Goal: Task Accomplishment & Management: Complete application form

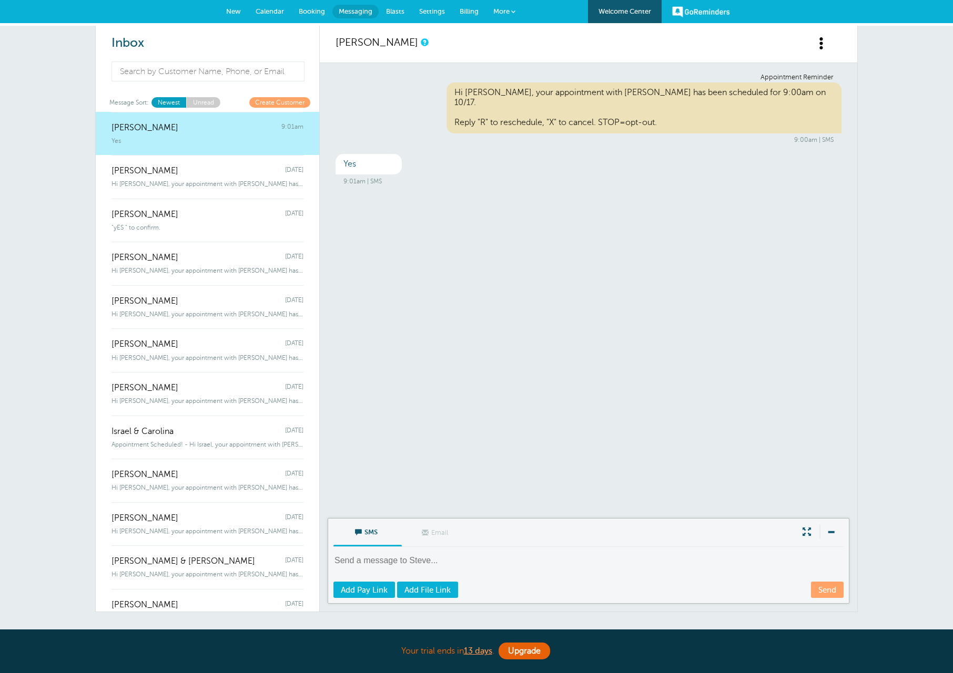
click at [261, 16] on link "Calendar" at bounding box center [269, 11] width 43 height 23
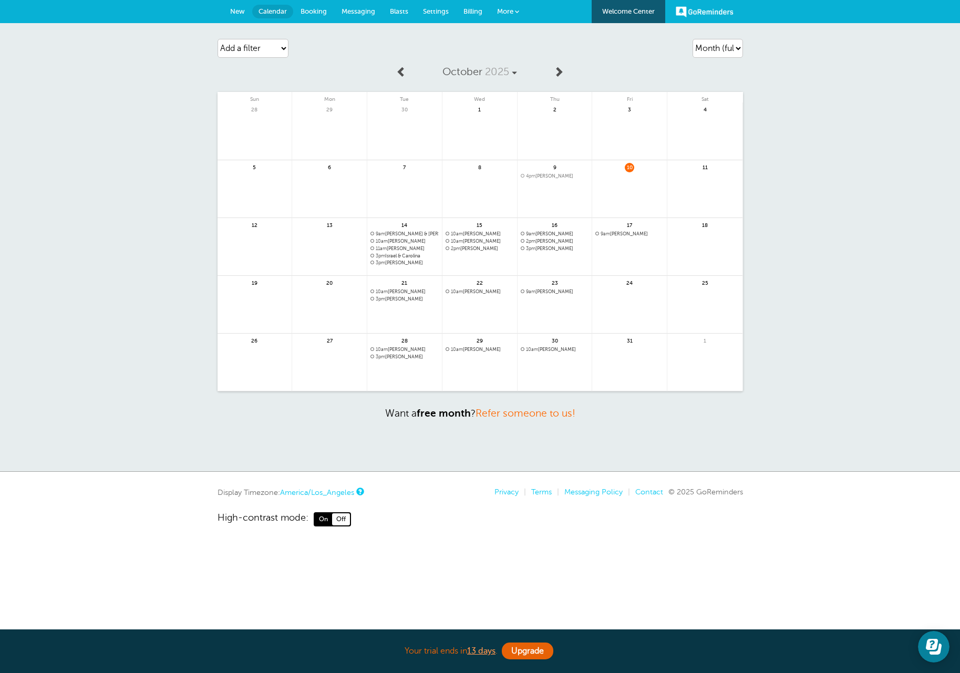
click at [567, 371] on link at bounding box center [555, 377] width 75 height 46
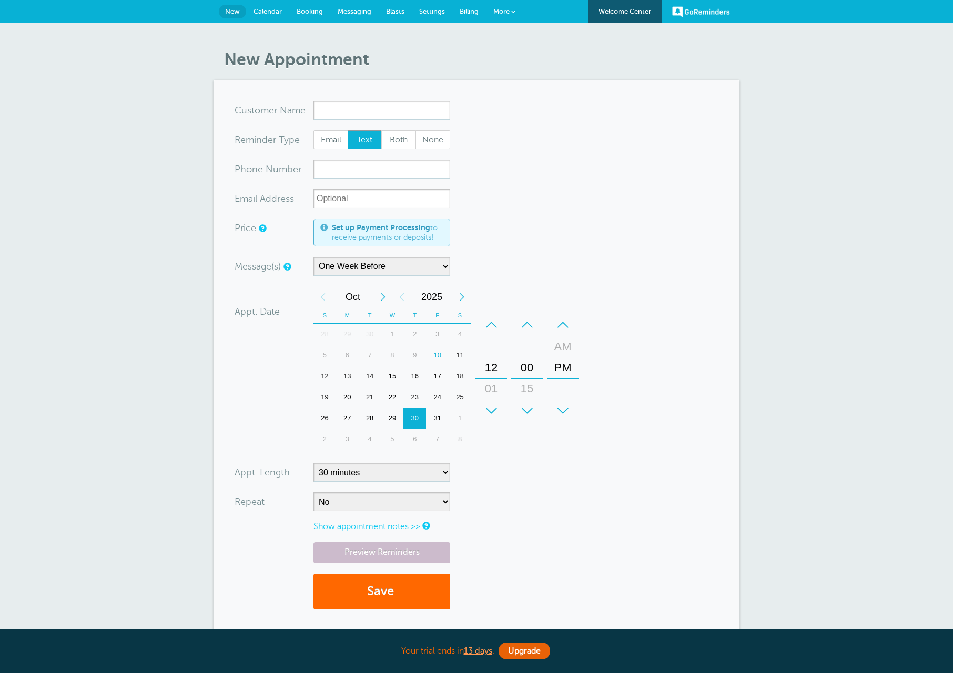
select select "163589"
click at [377, 106] on input "x-no-autofill" at bounding box center [381, 110] width 137 height 19
paste input "Kelsey Hillis"
type input "Kelsey Hillis"
click at [337, 141] on span "Email" at bounding box center [331, 140] width 34 height 18
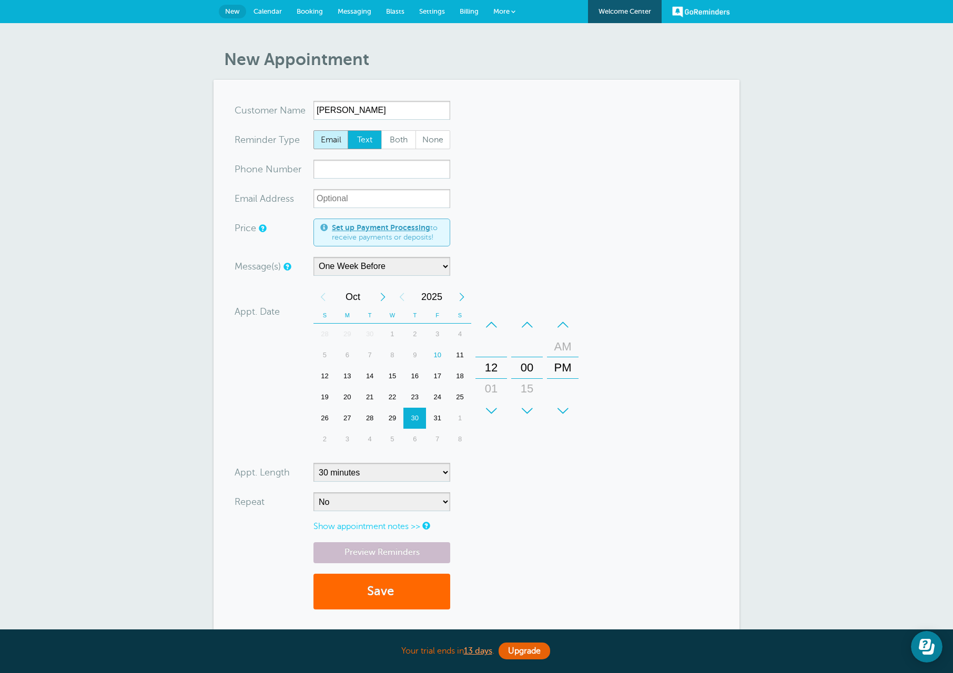
click at [313, 130] on input "Email" at bounding box center [313, 130] width 1 height 1
radio input "true"
click at [349, 169] on input "xxx-no-autofill" at bounding box center [381, 169] width 137 height 19
type input "541-980-5616"
click at [349, 200] on input "xx-no-autofill" at bounding box center [381, 198] width 137 height 19
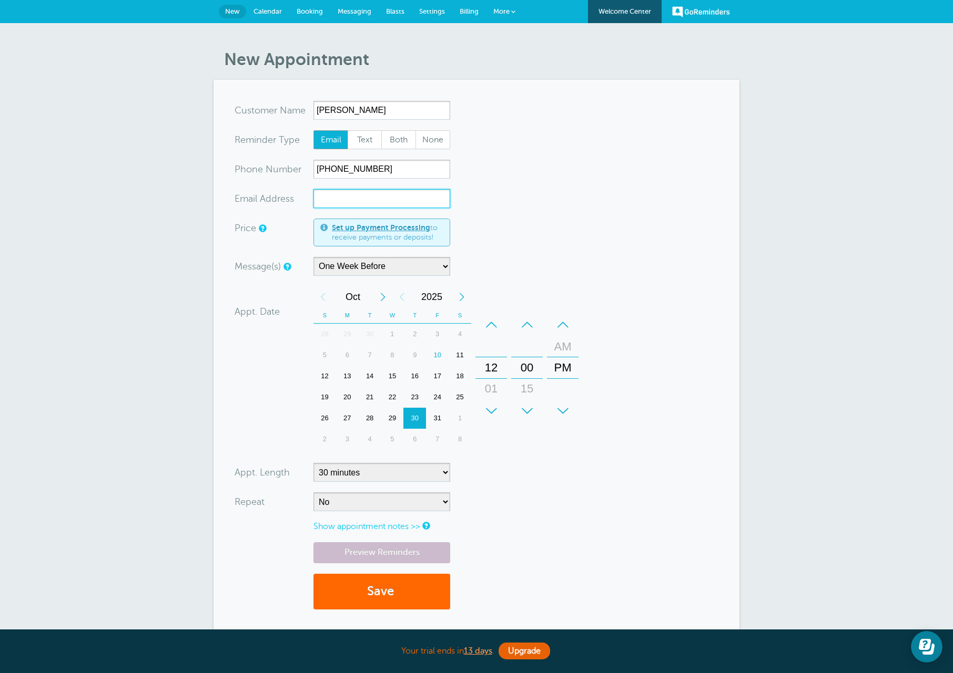
paste input "weak.freq@gmail.com"
drag, startPoint x: 503, startPoint y: 391, endPoint x: 500, endPoint y: 356, distance: 34.3
click at [500, 356] on div "01" at bounding box center [490, 355] width 25 height 21
type input "weak.freq@gmail.com"
click at [414, 465] on select "5 minutes 10 minutes 15 minutes 20 minutes 25 minutes 30 minutes 35 minutes 40 …" at bounding box center [381, 472] width 137 height 19
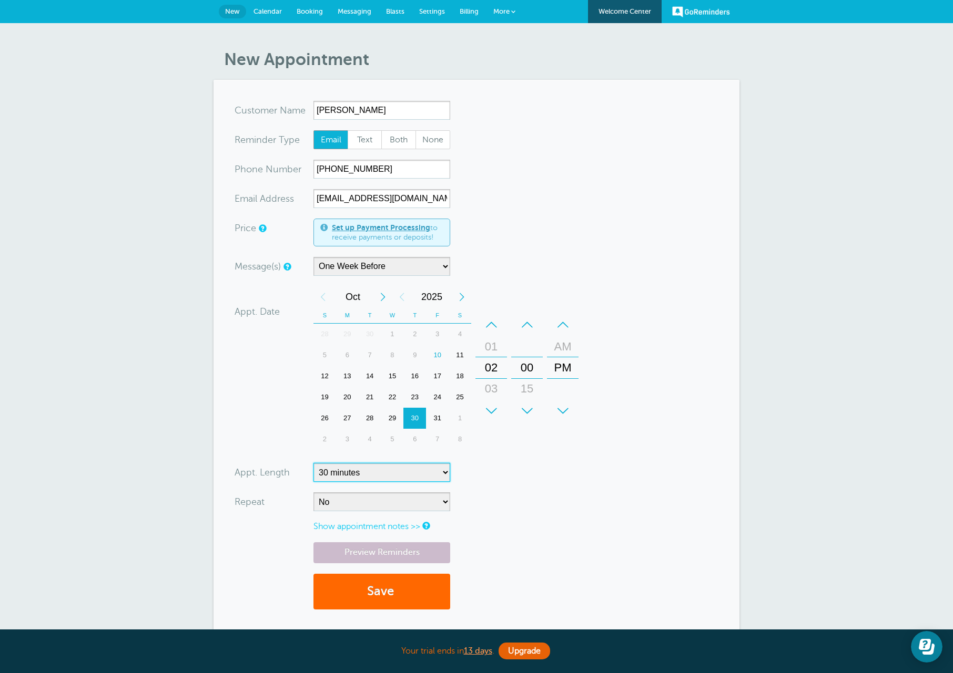
select select "60"
click at [313, 463] on select "5 minutes 10 minutes 15 minutes 20 minutes 25 minutes 30 minutes 35 minutes 40 …" at bounding box center [381, 472] width 137 height 19
click at [531, 485] on form "You are creating a new customer. To use an existing customer select one from th…" at bounding box center [476, 360] width 484 height 519
click at [397, 558] on link "Preview Reminders" at bounding box center [381, 553] width 137 height 21
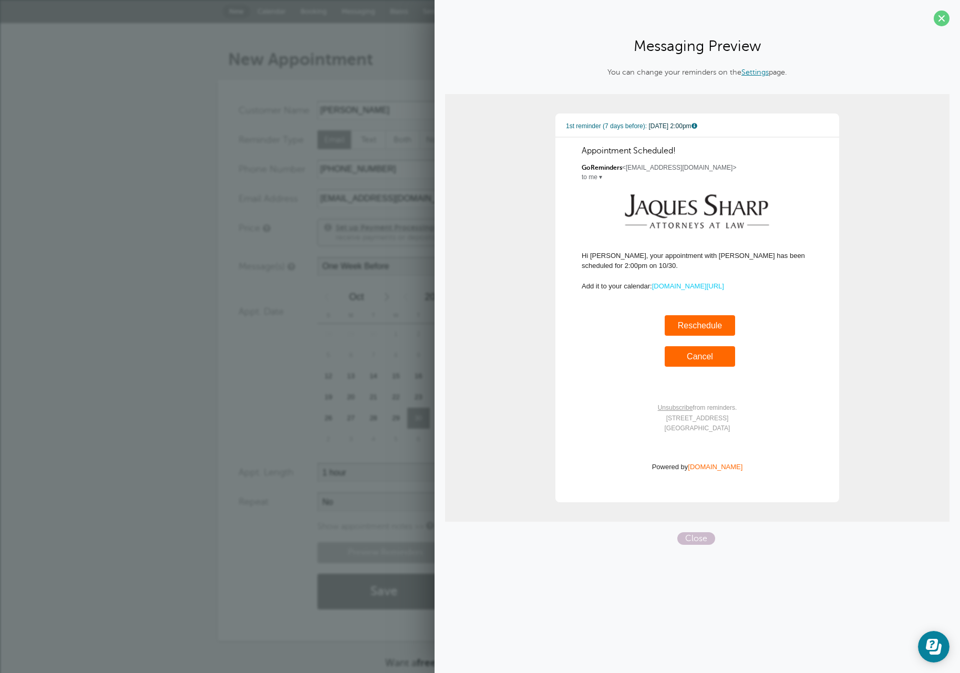
click at [710, 327] on link "Reschedule" at bounding box center [700, 325] width 45 height 9
click at [702, 327] on link "Reschedule" at bounding box center [700, 325] width 45 height 9
click at [694, 551] on section "Messaging Preview You can change your reminders on the Settings page. 1st remin…" at bounding box center [698, 276] width 526 height 553
click at [694, 541] on span "Close" at bounding box center [697, 539] width 38 height 13
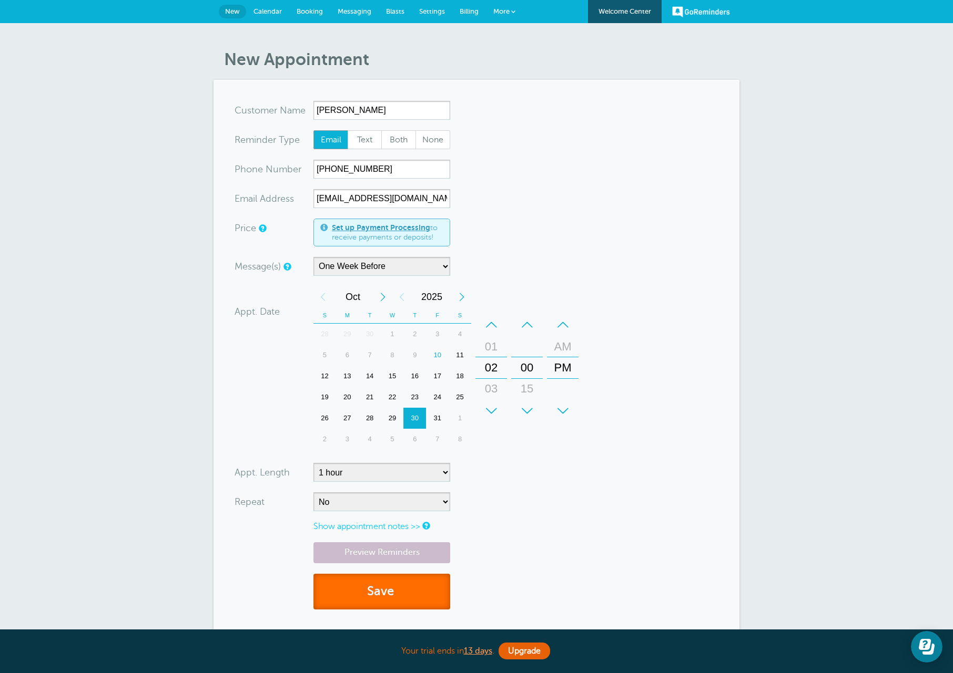
click at [356, 592] on button "Save" at bounding box center [381, 592] width 137 height 36
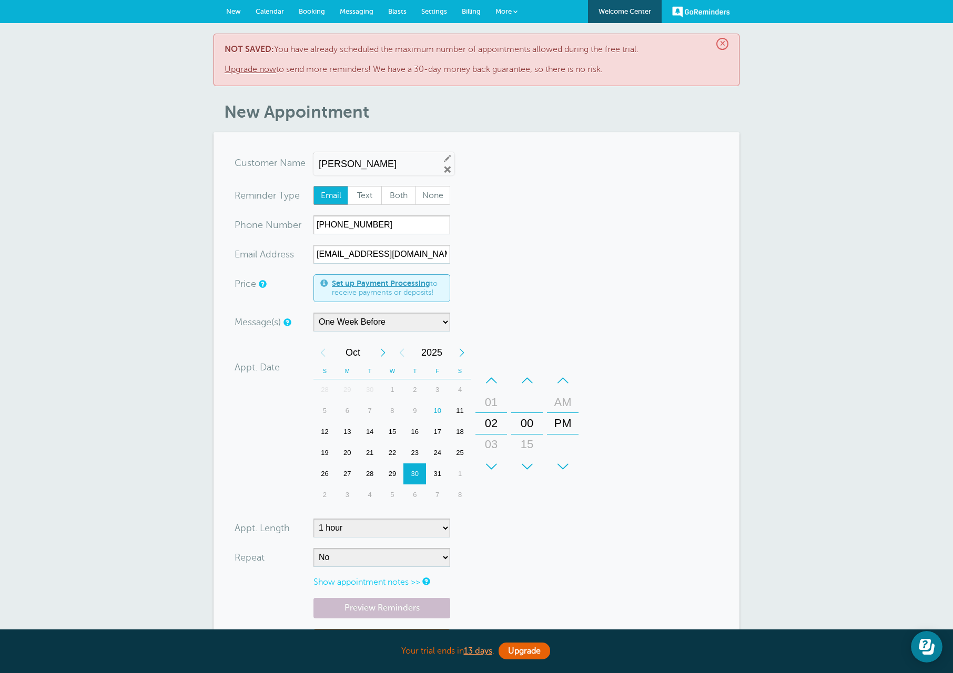
click at [355, 15] on span "Messaging" at bounding box center [357, 11] width 34 height 8
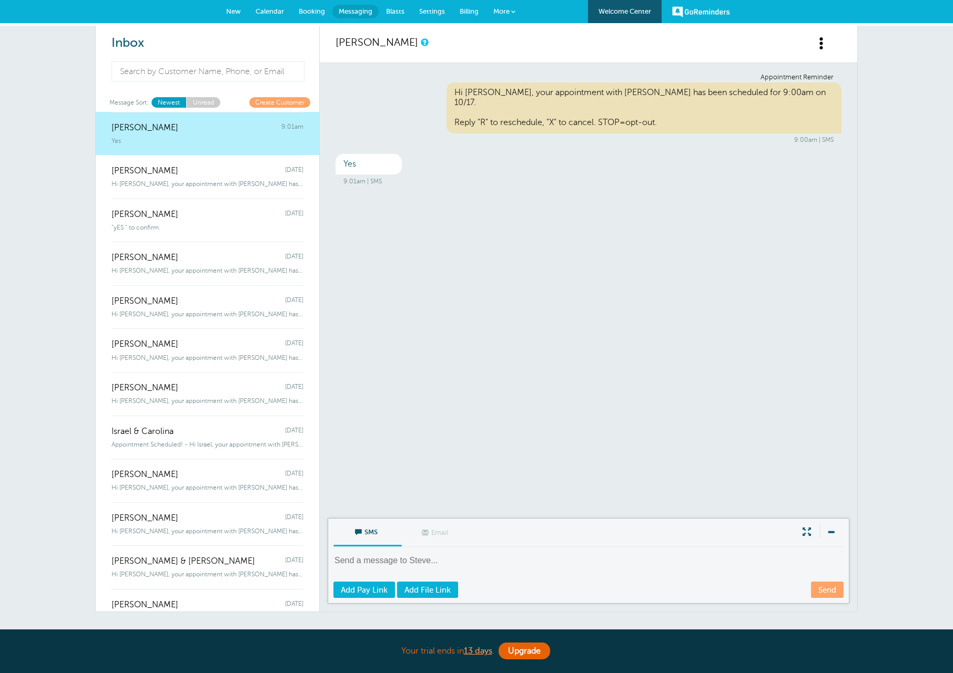
click at [281, 7] on span "Calendar" at bounding box center [269, 11] width 28 height 8
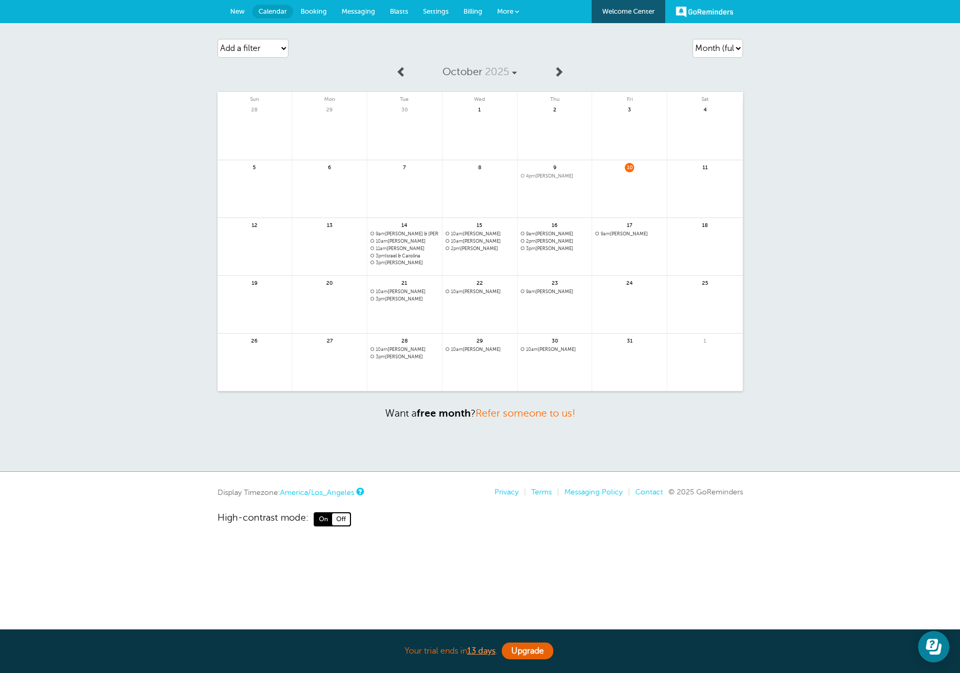
click at [387, 261] on span "3pm Kyle" at bounding box center [405, 263] width 68 height 6
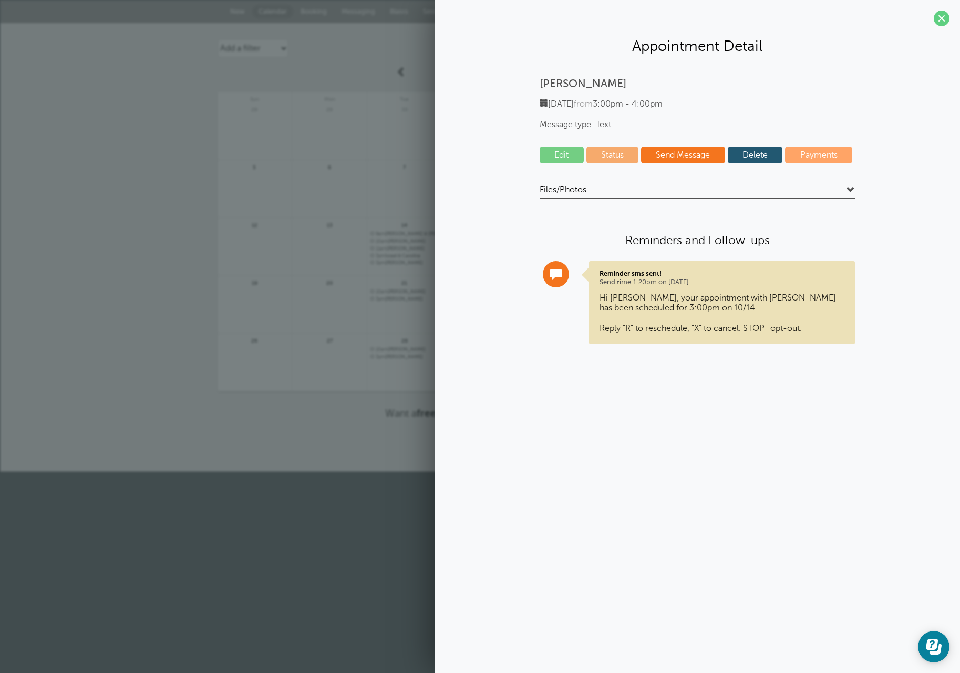
click at [761, 155] on link "Delete" at bounding box center [755, 155] width 55 height 17
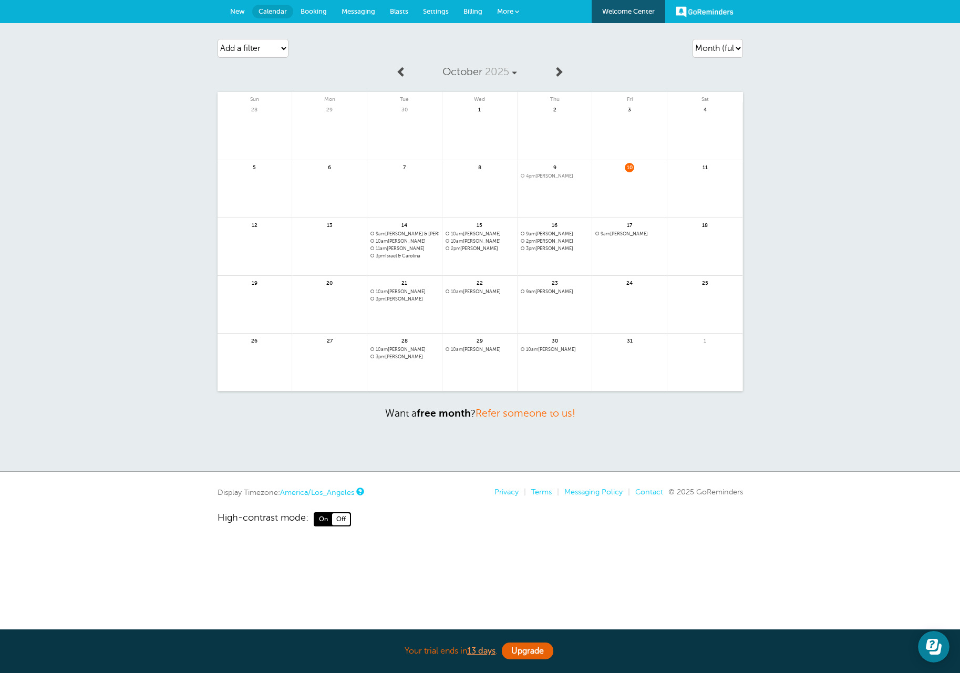
click at [549, 379] on link at bounding box center [555, 377] width 75 height 46
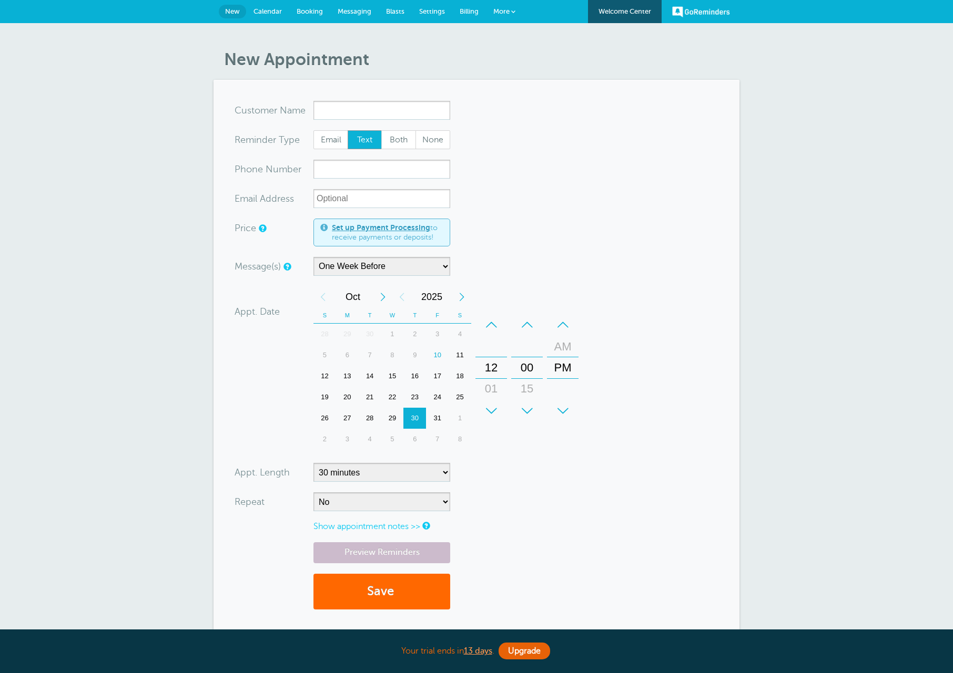
select select "163589"
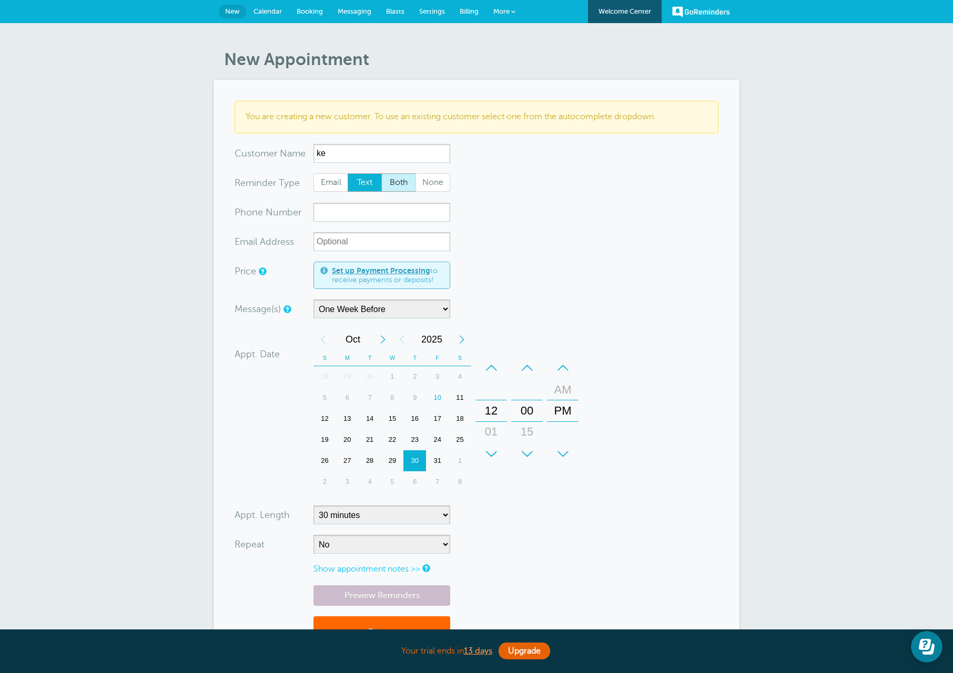
type input "k"
type input "Kelsey Hill"
type input "541-980-5616"
click at [360, 244] on input "xx-no-autofill" at bounding box center [381, 241] width 137 height 19
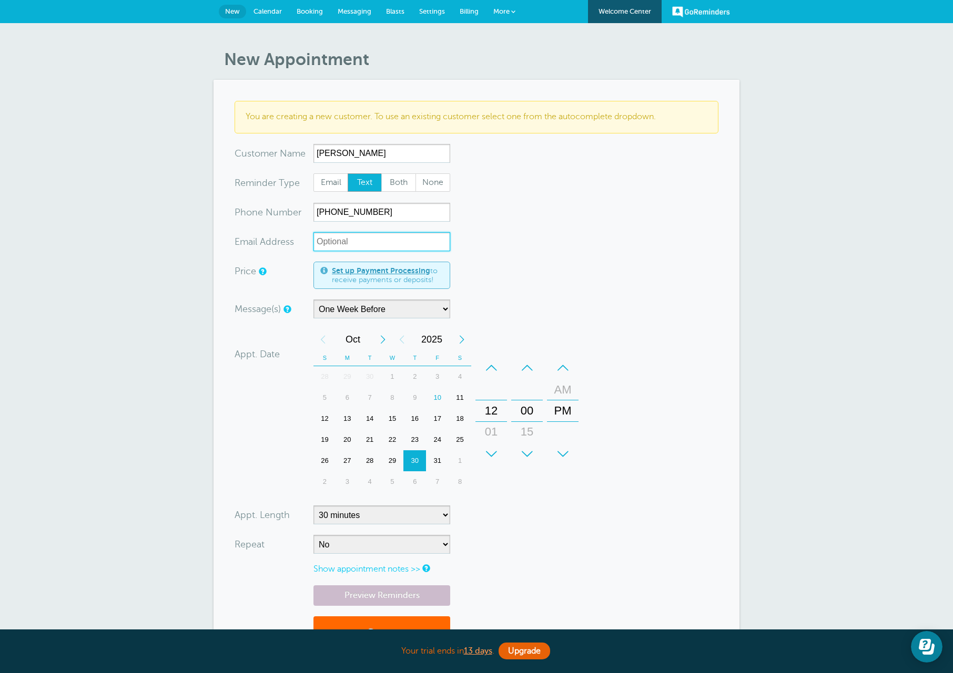
paste input "weak.freq@gmail.com"
click at [417, 464] on div "30" at bounding box center [414, 461] width 23 height 21
drag, startPoint x: 486, startPoint y: 422, endPoint x: 494, endPoint y: 378, distance: 43.9
click at [494, 378] on div "01" at bounding box center [490, 388] width 25 height 21
type input "weak.freq@gmail.com"
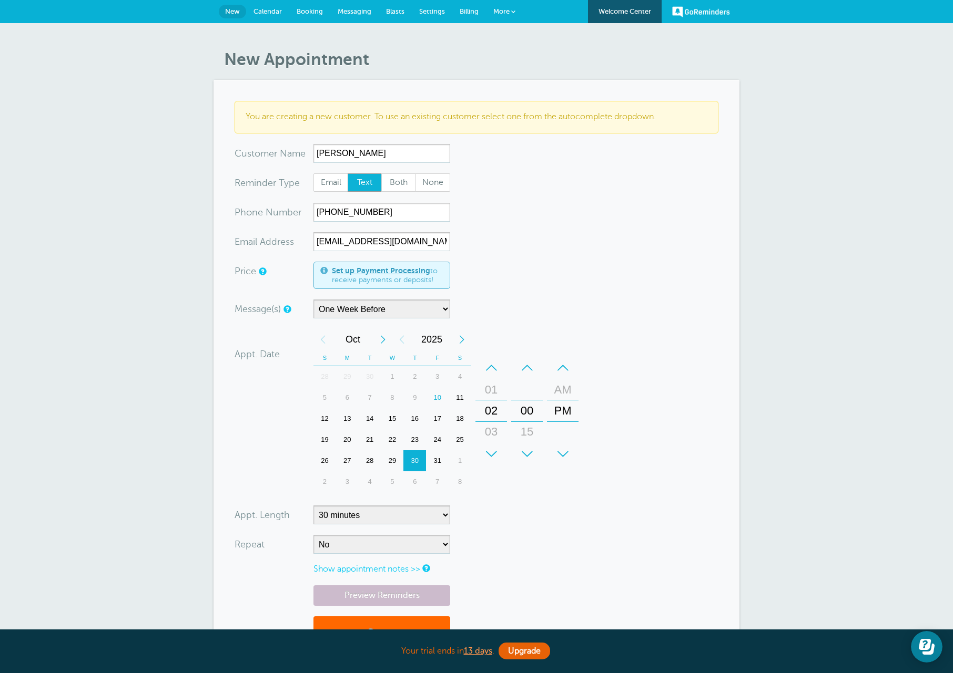
click at [491, 498] on form "You are creating a new customer. To use an existing customer select one from th…" at bounding box center [476, 382] width 484 height 562
click at [428, 514] on select "5 minutes 10 minutes 15 minutes 20 minutes 25 minutes 30 minutes 35 minutes 40 …" at bounding box center [381, 515] width 137 height 19
select select "60"
click at [313, 506] on select "5 minutes 10 minutes 15 minutes 20 minutes 25 minutes 30 minutes 35 minutes 40 …" at bounding box center [381, 515] width 137 height 19
click at [494, 275] on form "You are creating a new customer. To use an existing customer select one from th…" at bounding box center [476, 382] width 484 height 562
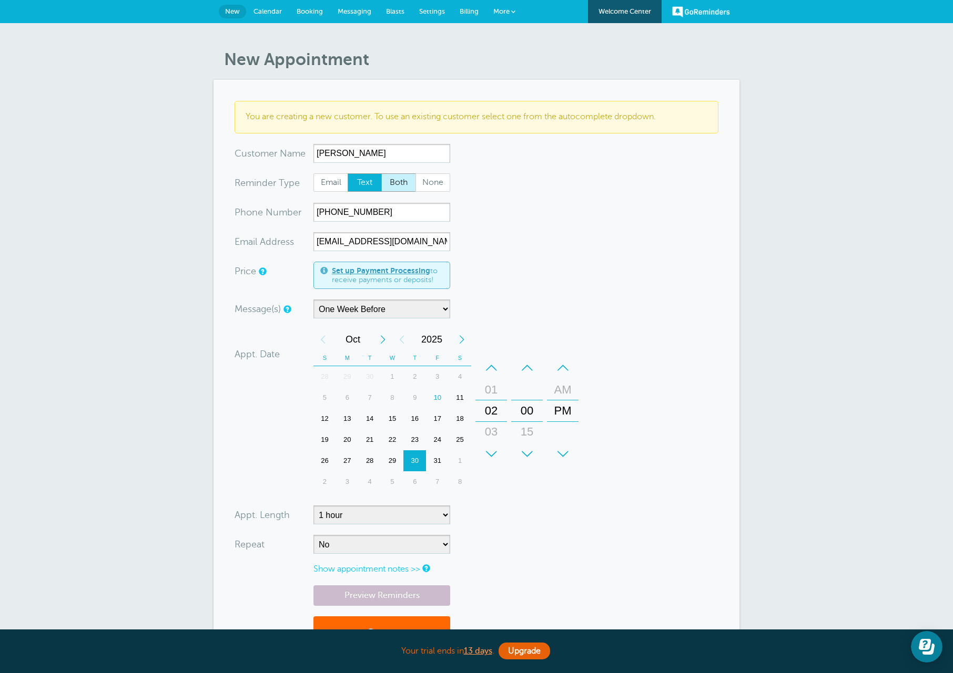
click at [388, 188] on span "Both" at bounding box center [399, 183] width 34 height 18
click at [381, 173] on input "Both" at bounding box center [381, 173] width 1 height 1
radio input "true"
click at [548, 527] on form "You are creating a new customer. To use an existing customer select one from th…" at bounding box center [476, 382] width 484 height 562
click at [383, 599] on link "Preview Reminders" at bounding box center [381, 596] width 137 height 21
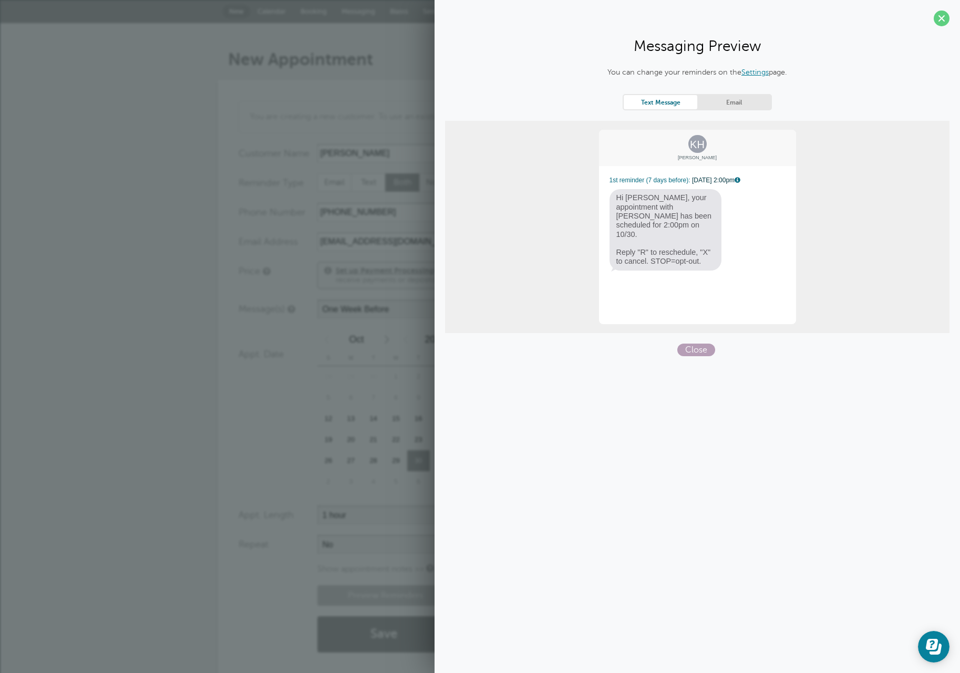
click at [697, 352] on span "Close" at bounding box center [697, 350] width 38 height 13
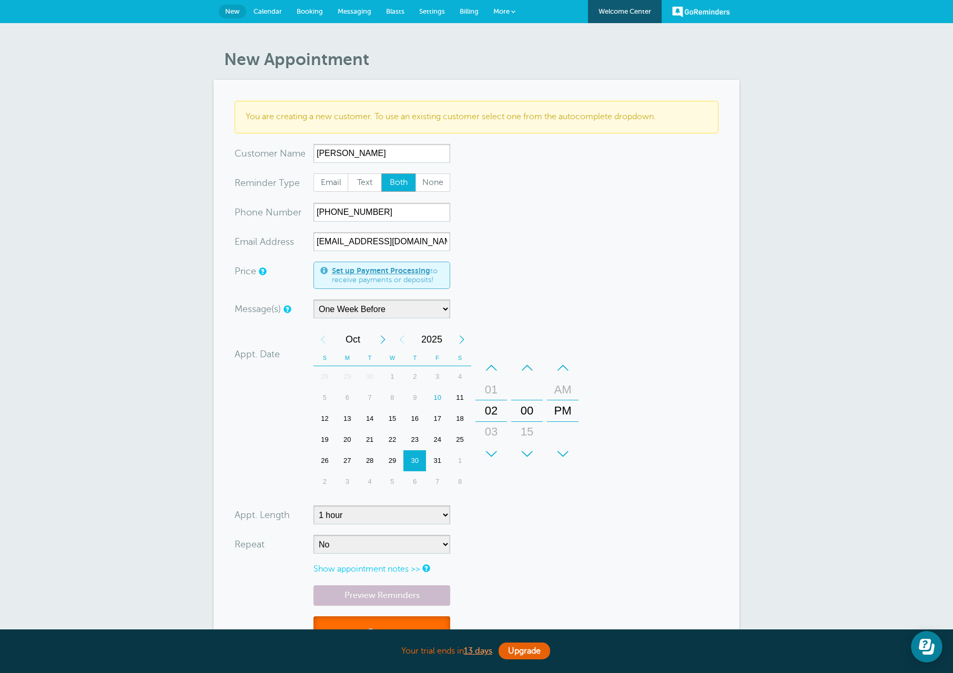
click at [427, 622] on button "Save" at bounding box center [381, 635] width 137 height 36
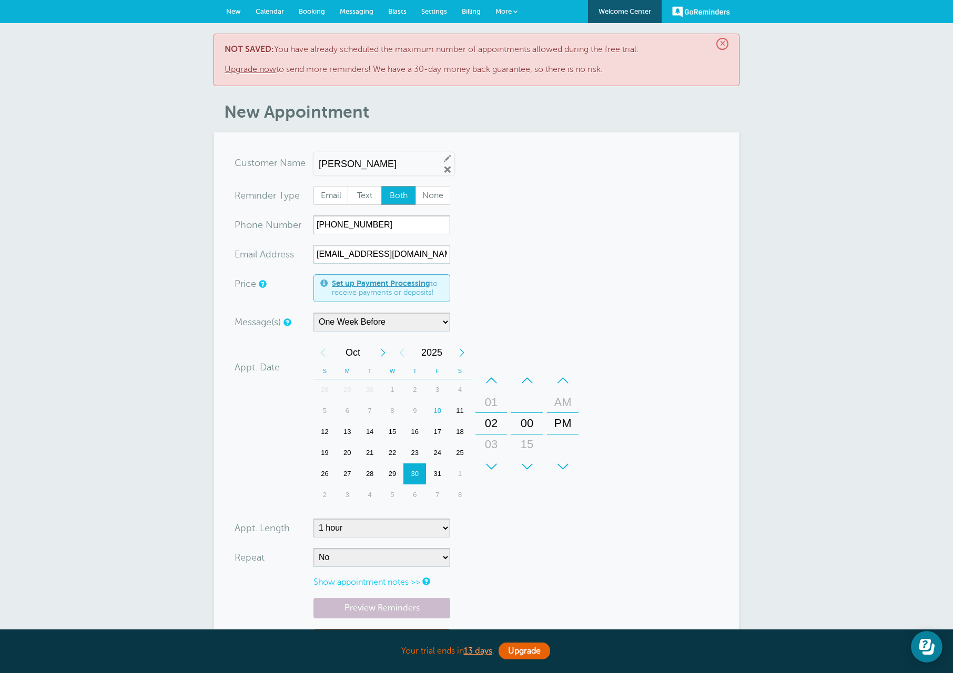
click at [274, 11] on span "Calendar" at bounding box center [269, 11] width 28 height 8
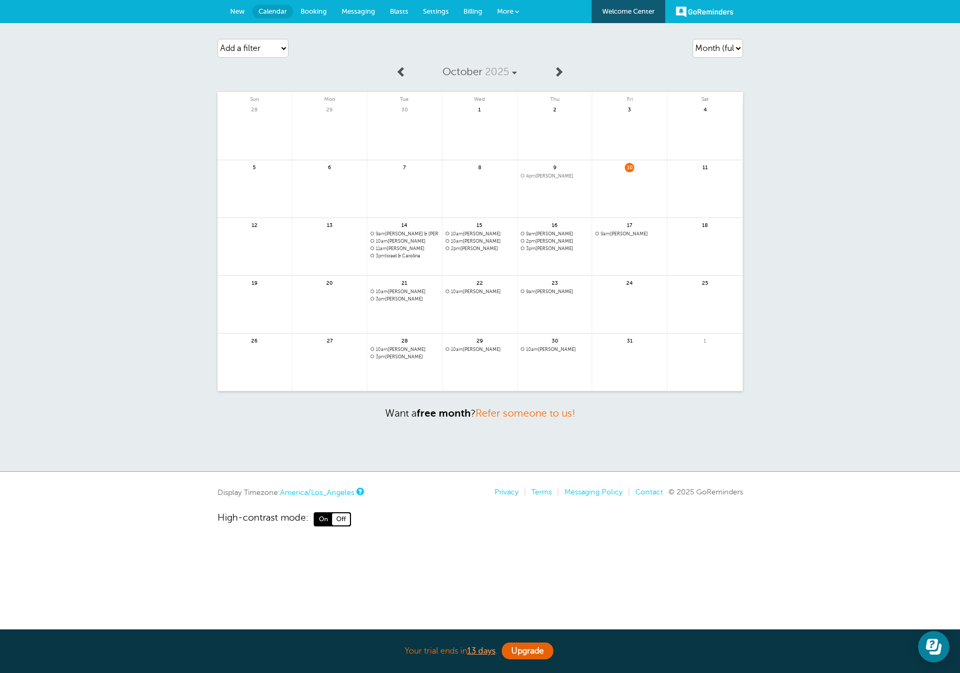
click at [542, 376] on link at bounding box center [555, 377] width 75 height 46
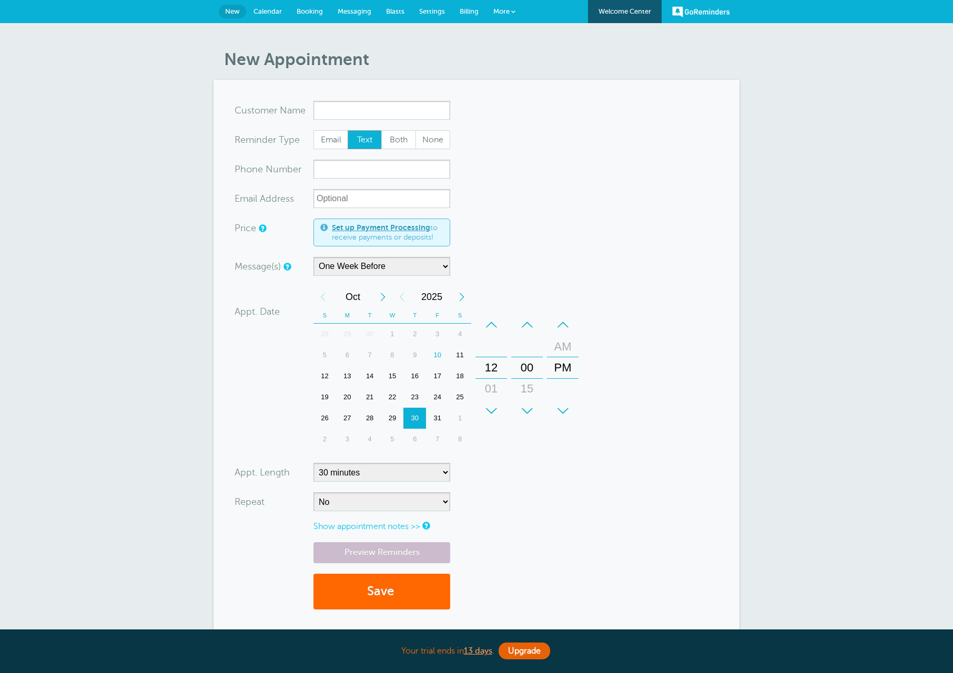
select select "163589"
click at [307, 8] on span "Booking" at bounding box center [309, 11] width 26 height 8
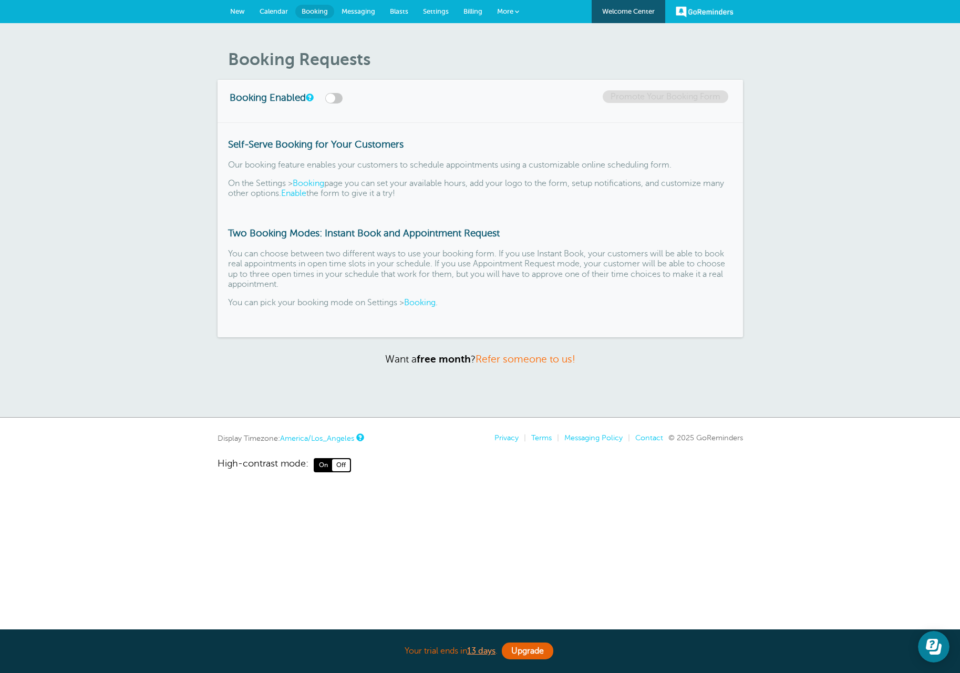
click at [267, 6] on link "Calendar" at bounding box center [273, 11] width 43 height 23
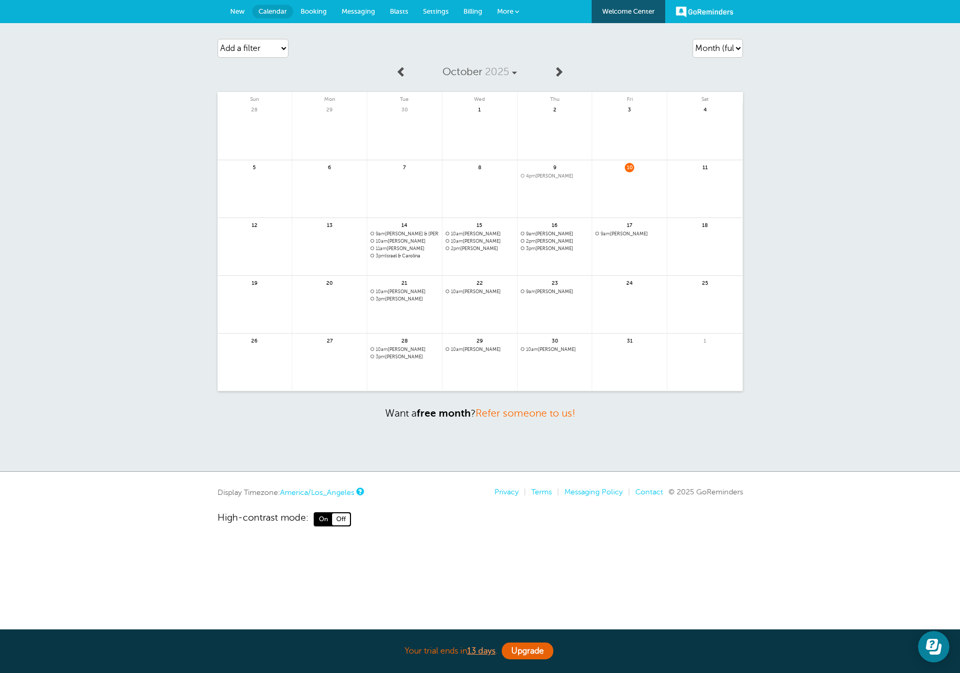
click at [562, 378] on link at bounding box center [555, 377] width 75 height 46
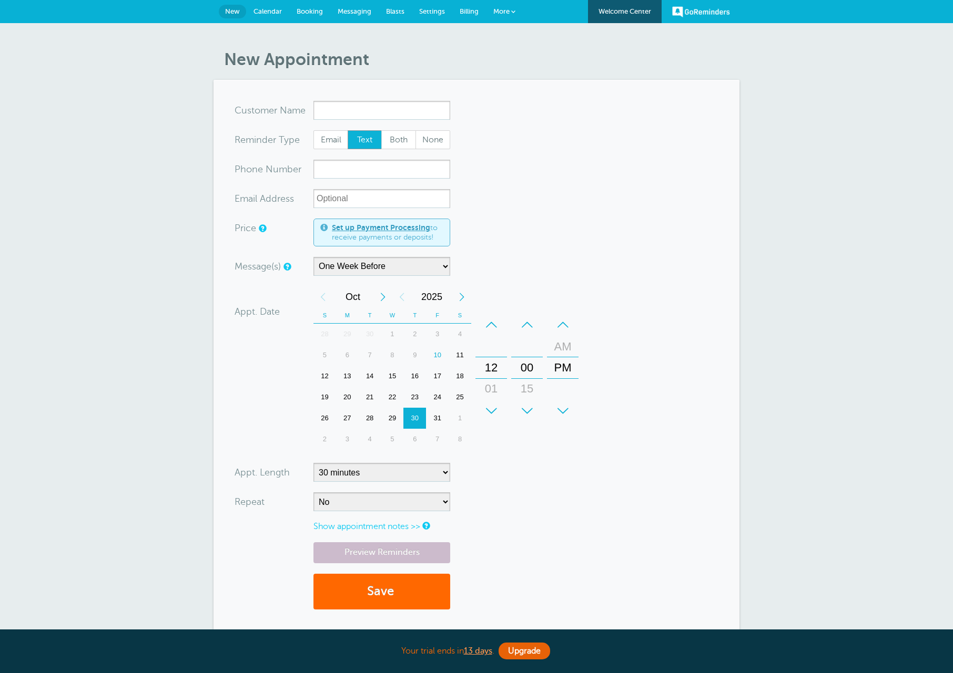
select select "163589"
click at [281, 11] on span "Calendar" at bounding box center [267, 11] width 28 height 8
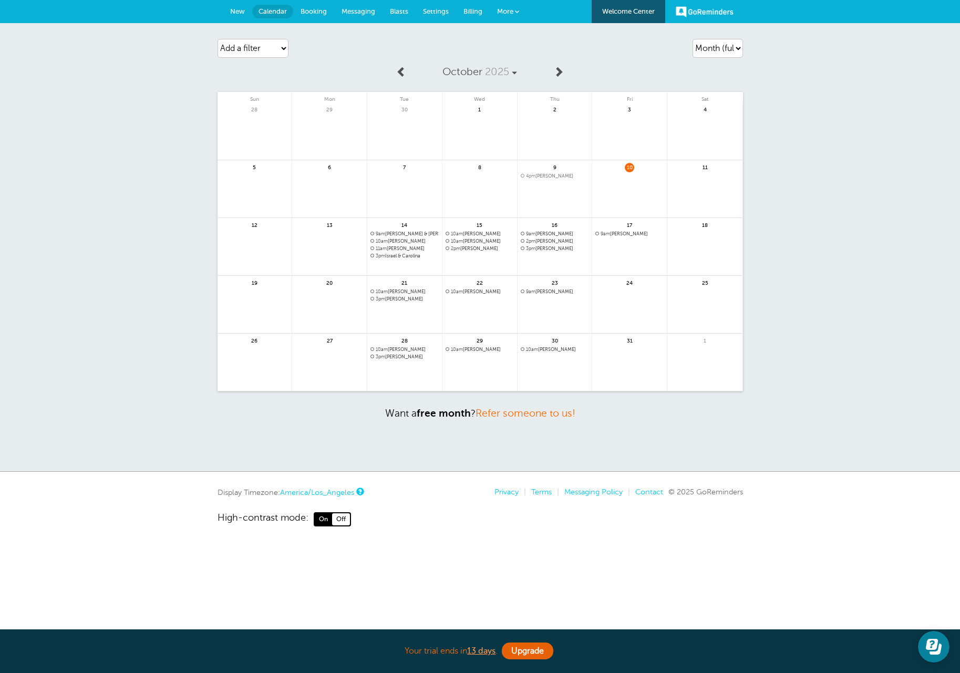
click at [355, 15] on link "Messaging" at bounding box center [358, 11] width 48 height 23
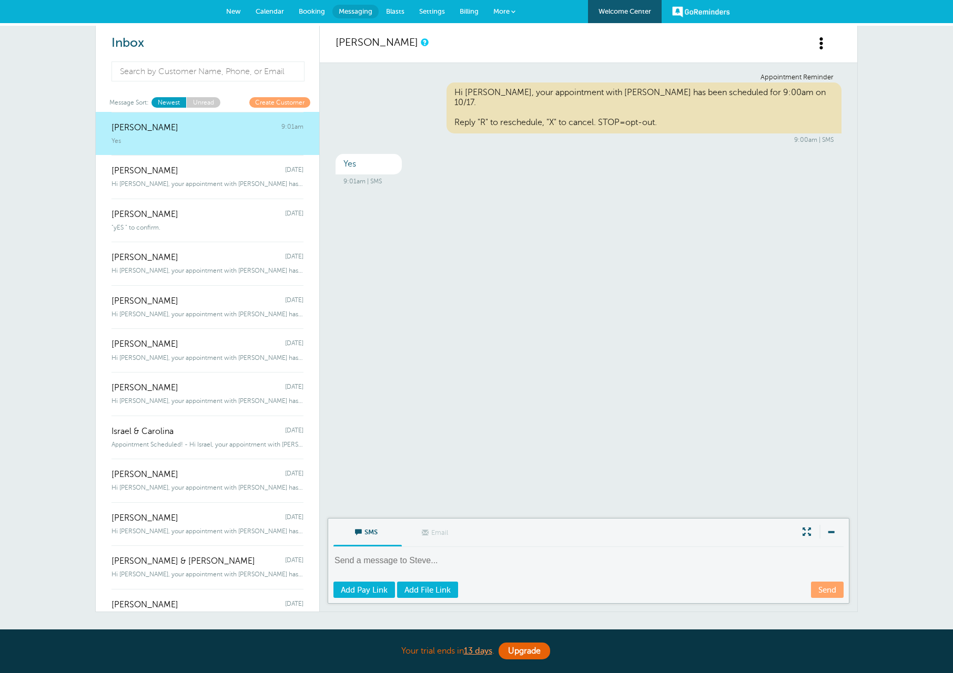
click at [199, 101] on link "Unread" at bounding box center [203, 102] width 34 height 10
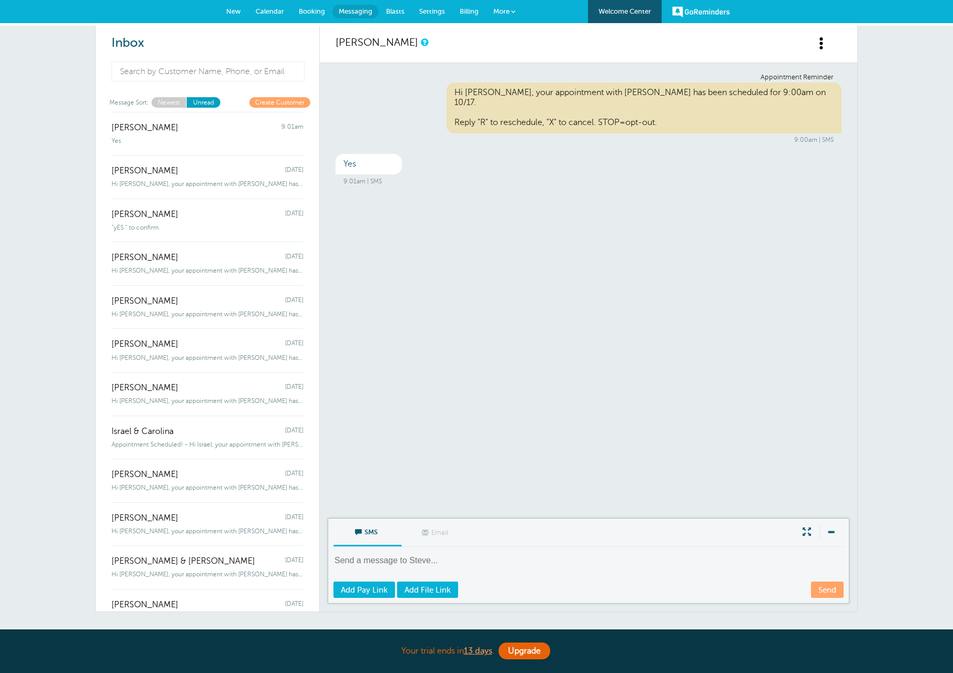
click at [175, 98] on link "Newest" at bounding box center [168, 102] width 35 height 10
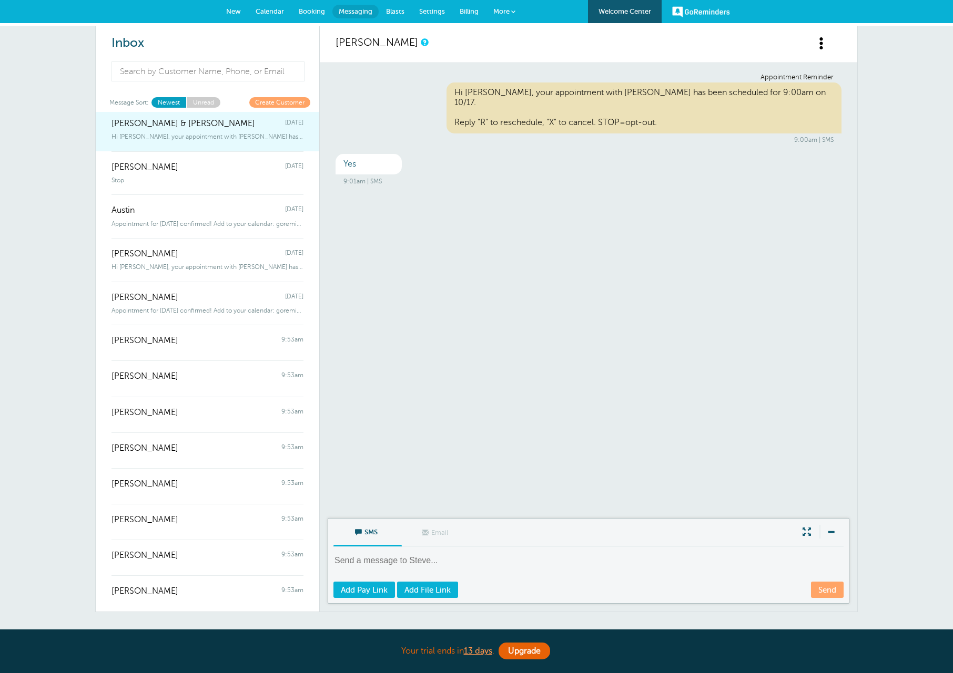
click at [223, 137] on span "Hi [PERSON_NAME], your appointment with [PERSON_NAME] has been scheduled for 9:…" at bounding box center [207, 136] width 192 height 7
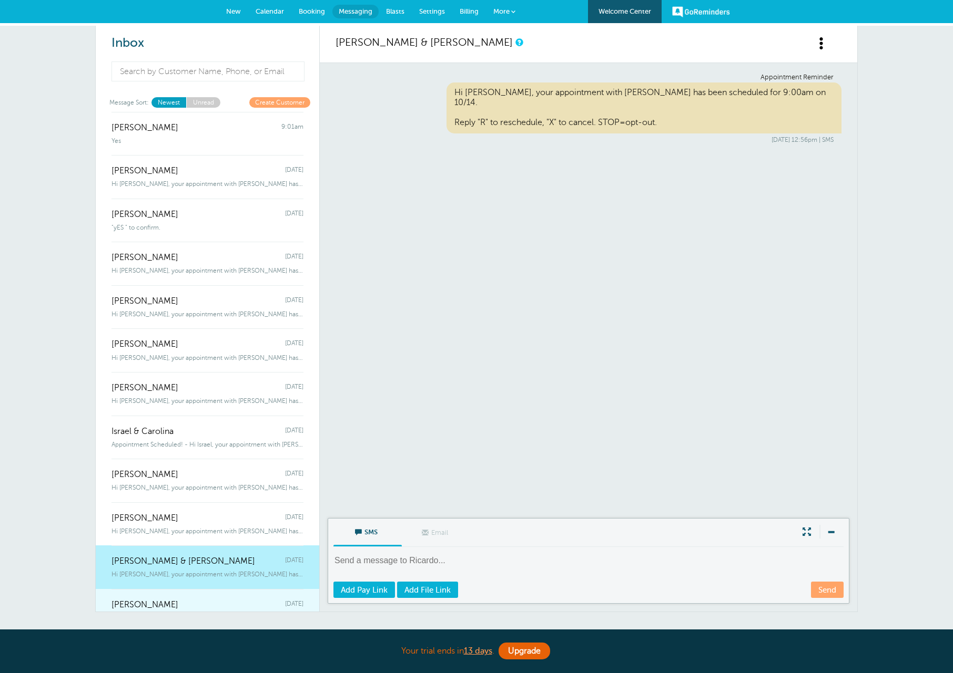
click at [177, 593] on div "[PERSON_NAME] [DATE]" at bounding box center [207, 599] width 192 height 21
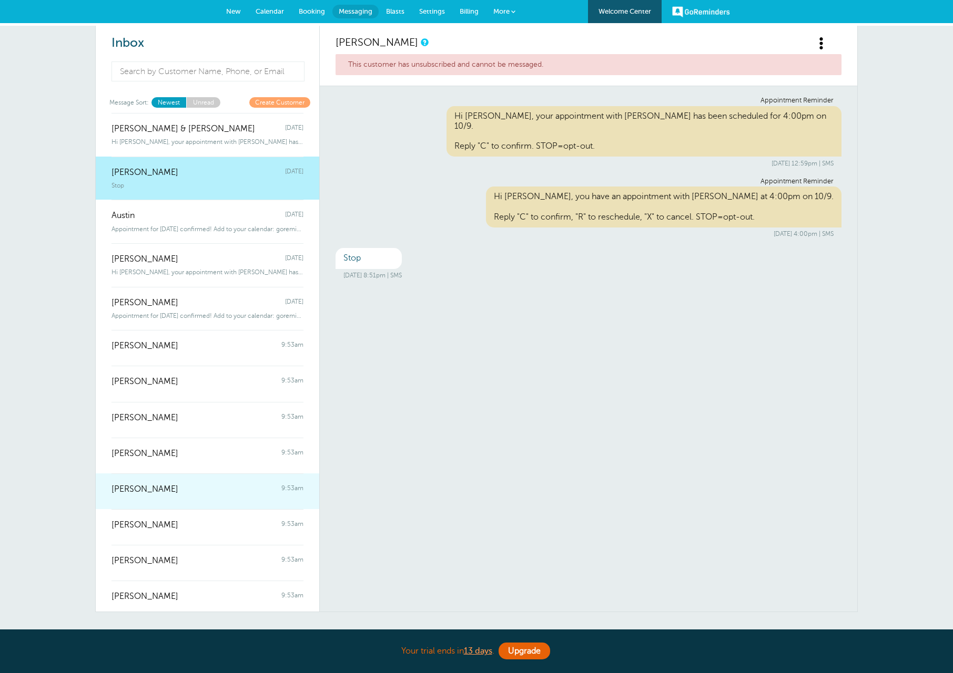
scroll to position [438, 0]
